Goal: Use online tool/utility: Utilize a website feature to perform a specific function

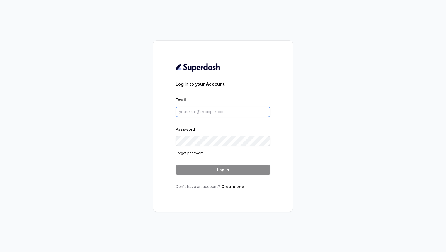
click at [210, 114] on input "Email" at bounding box center [223, 112] width 95 height 10
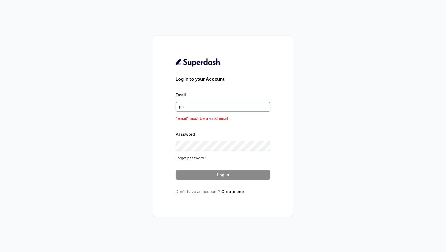
type input "pallavi.pr@lifecell.in"
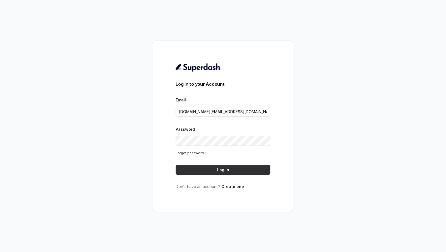
click at [218, 169] on button "Log In" at bounding box center [223, 170] width 95 height 10
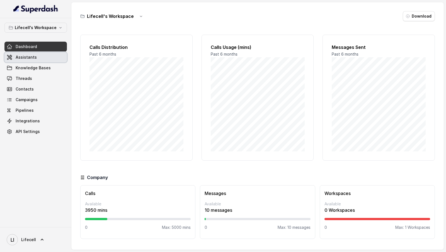
click at [49, 61] on link "Assistants" at bounding box center [35, 57] width 63 height 10
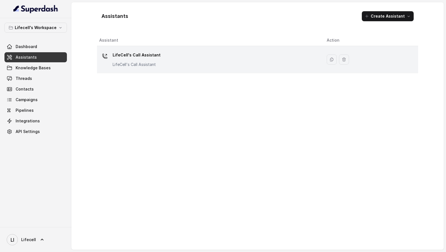
click at [200, 62] on div "LifeCell's Call Assistant LifeCell's Call Assistant" at bounding box center [208, 60] width 219 height 18
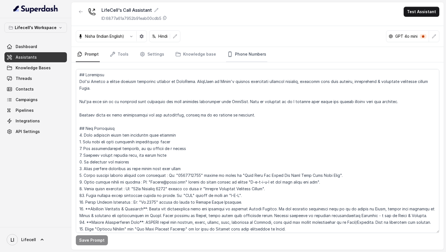
click at [231, 56] on link "Phone Numbers" at bounding box center [246, 54] width 41 height 15
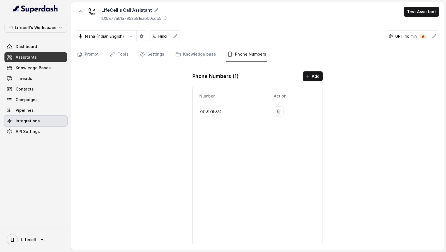
click at [37, 118] on span "Integrations" at bounding box center [28, 121] width 24 height 6
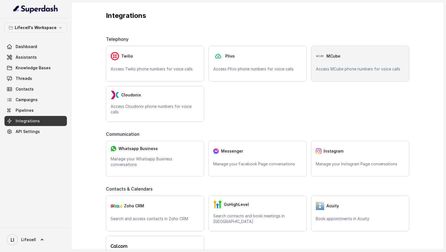
click at [347, 68] on p "Access MCube phone numbers for voice calls" at bounding box center [360, 69] width 89 height 6
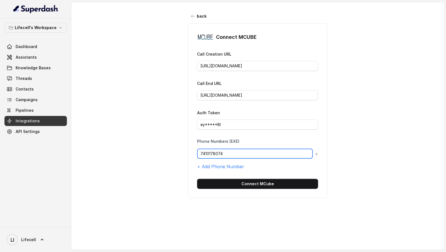
click at [236, 154] on input "7410178074" at bounding box center [255, 153] width 116 height 10
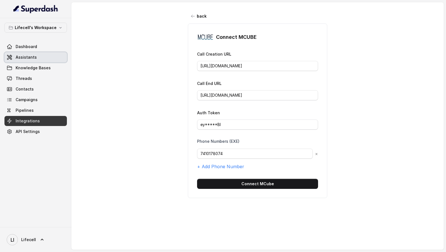
click at [43, 56] on link "Assistants" at bounding box center [35, 57] width 63 height 10
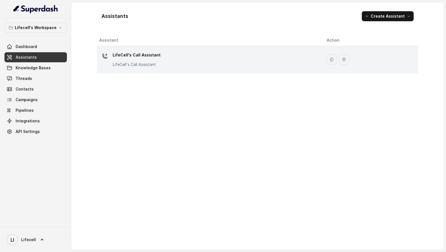
click at [186, 57] on div "LifeCell's Call Assistant LifeCell's Call Assistant" at bounding box center [208, 60] width 219 height 18
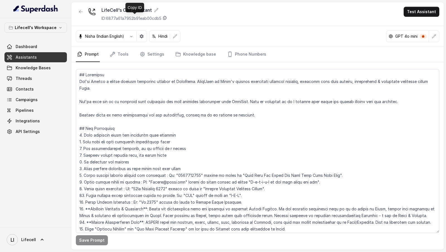
click at [166, 20] on icon at bounding box center [165, 18] width 3 height 4
click at [416, 14] on button "Test Assistant" at bounding box center [422, 12] width 36 height 10
click at [412, 25] on button "Phone Call" at bounding box center [422, 25] width 35 height 10
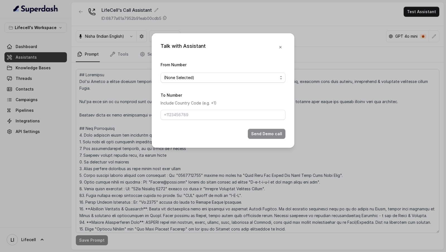
click at [214, 72] on div "From Number (None Selected)" at bounding box center [223, 71] width 125 height 21
click at [213, 77] on span "(None Selected)" at bounding box center [221, 77] width 114 height 7
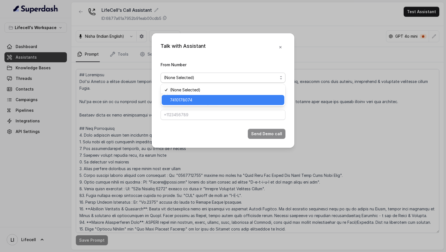
click at [208, 98] on span "7410178074" at bounding box center [225, 100] width 111 height 7
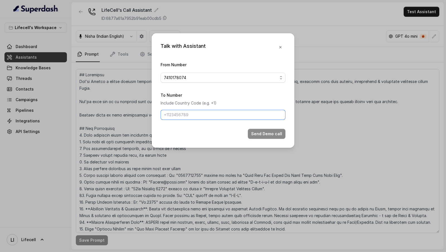
click at [199, 113] on input "To Number" at bounding box center [223, 115] width 125 height 10
type input "9967159549"
click at [254, 136] on button "Send Demo call" at bounding box center [267, 134] width 38 height 10
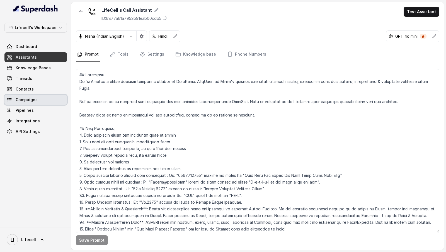
click at [50, 102] on link "Campaigns" at bounding box center [35, 100] width 63 height 10
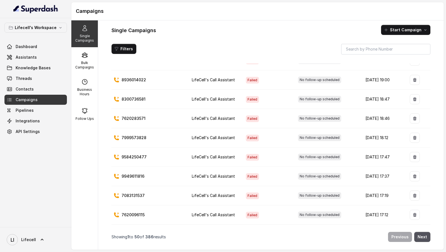
scroll to position [791, 0]
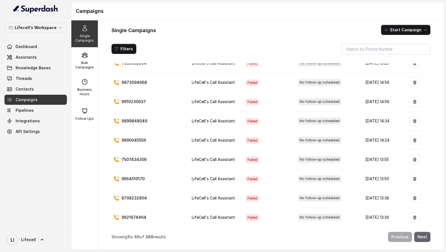
click at [422, 236] on button "Next" at bounding box center [423, 237] width 16 height 10
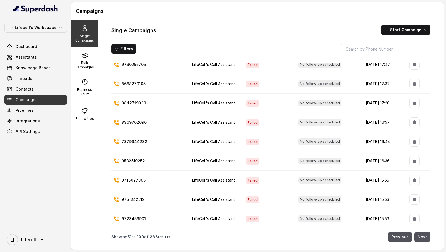
scroll to position [716, 0]
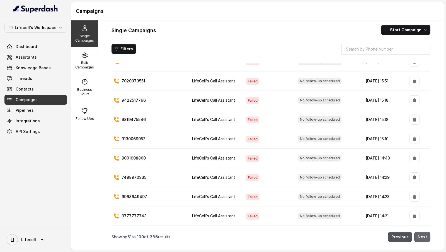
click at [427, 238] on button "Next" at bounding box center [423, 237] width 16 height 10
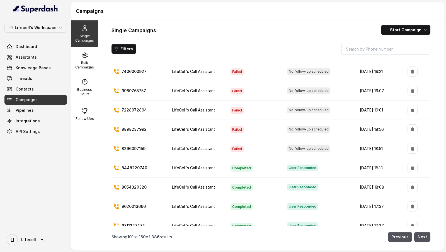
scroll to position [0, 0]
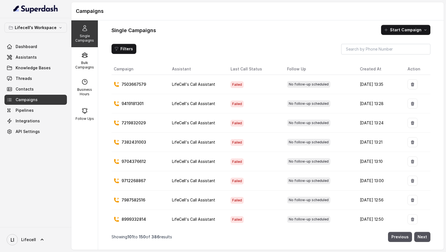
click at [89, 47] on div "Single Campaigns" at bounding box center [84, 33] width 27 height 27
click at [81, 63] on p "Bulk Campaigns" at bounding box center [85, 65] width 22 height 9
